Goal: Task Accomplishment & Management: Manage account settings

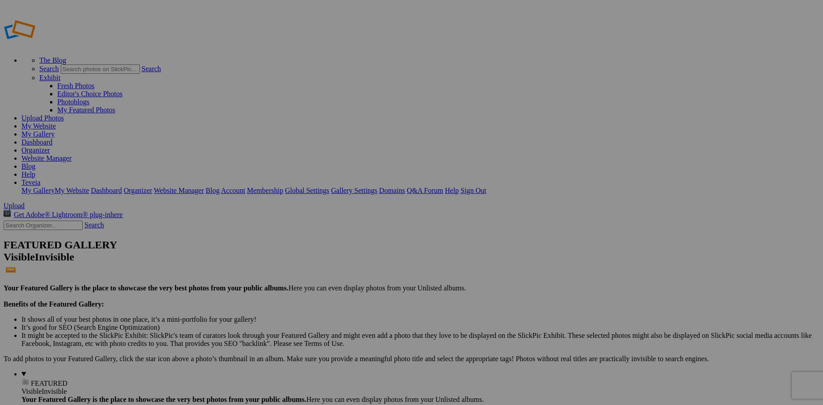
drag, startPoint x: 79, startPoint y: 165, endPoint x: 77, endPoint y: 82, distance: 82.7
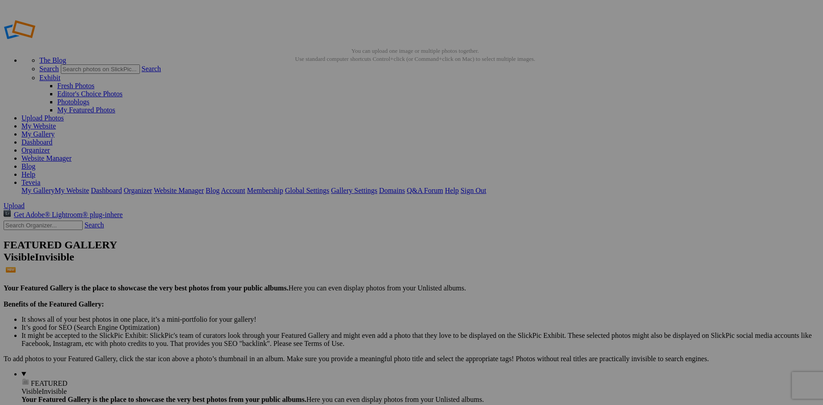
click at [330, 239] on span "Yes" at bounding box center [325, 237] width 10 height 8
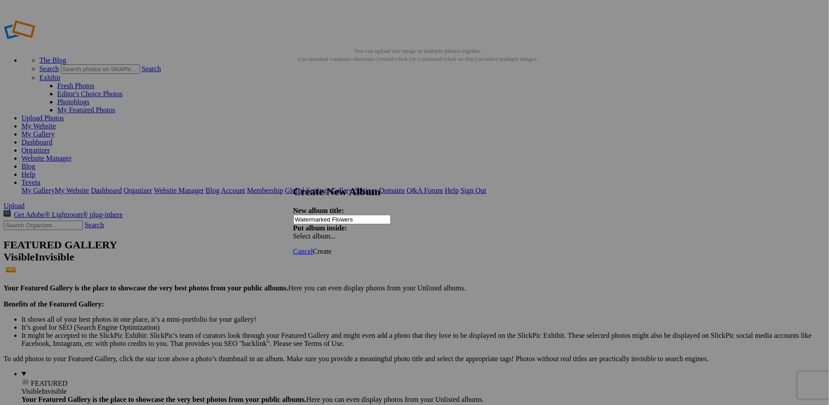
type input "Watermarked Flowers"
click at [332, 247] on span "Create" at bounding box center [322, 251] width 19 height 8
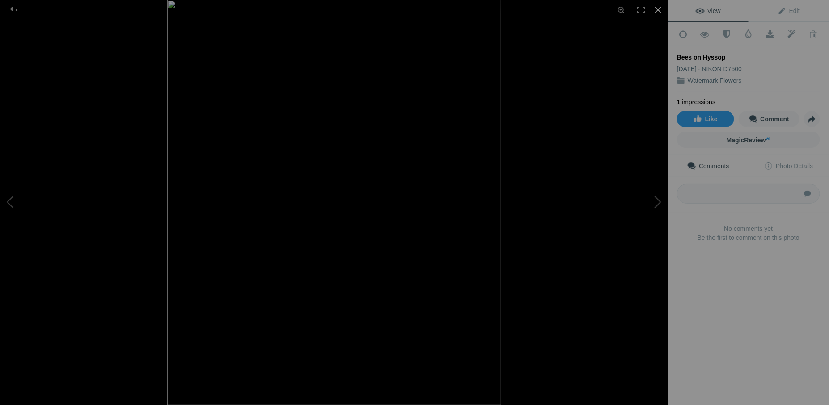
click at [655, 8] on div at bounding box center [658, 10] width 20 height 20
